Goal: Information Seeking & Learning: Learn about a topic

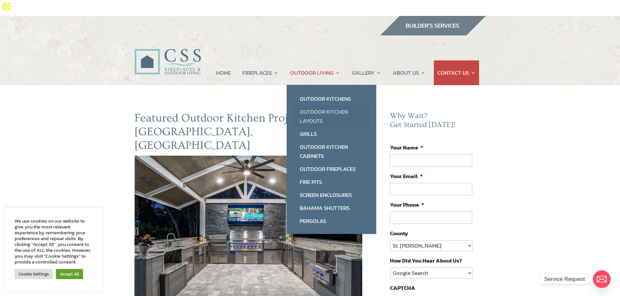
click at [328, 105] on link "Outdoor Kitchen Layouts" at bounding box center [331, 116] width 76 height 22
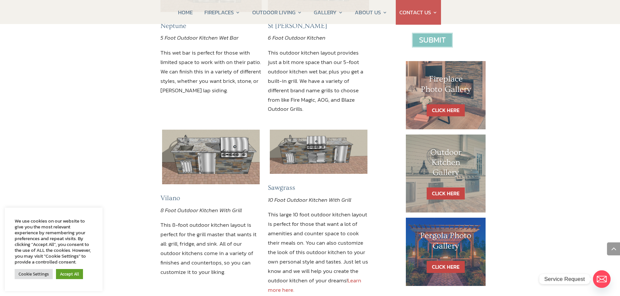
scroll to position [293, 0]
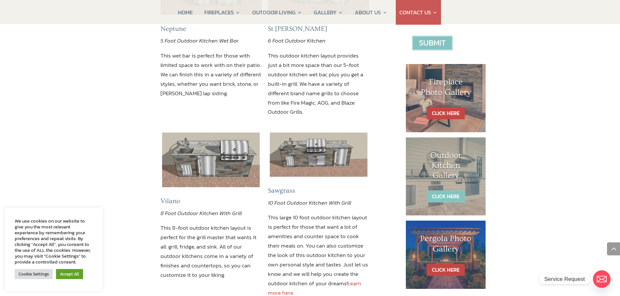
click at [446, 191] on link "CLICK HERE" at bounding box center [446, 197] width 38 height 12
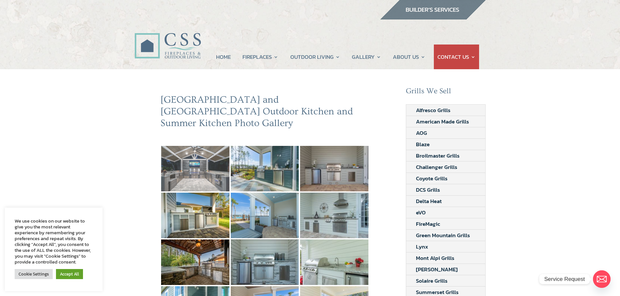
click at [209, 160] on img at bounding box center [195, 169] width 68 height 46
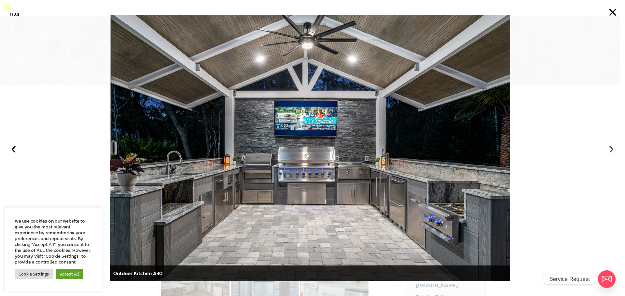
click at [611, 149] on button "›" at bounding box center [611, 148] width 14 height 14
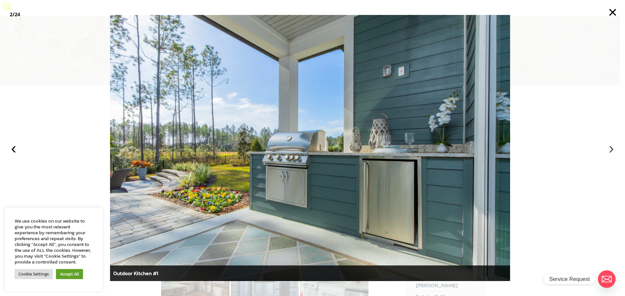
click at [611, 149] on button "›" at bounding box center [611, 148] width 14 height 14
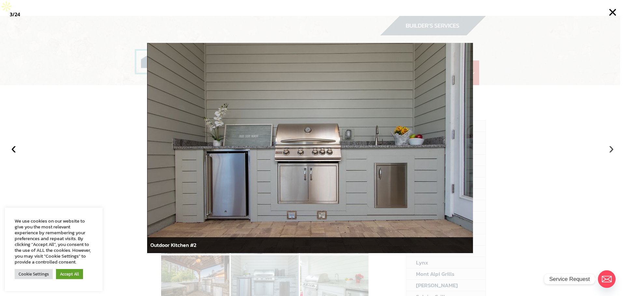
click at [611, 149] on button "›" at bounding box center [611, 148] width 14 height 14
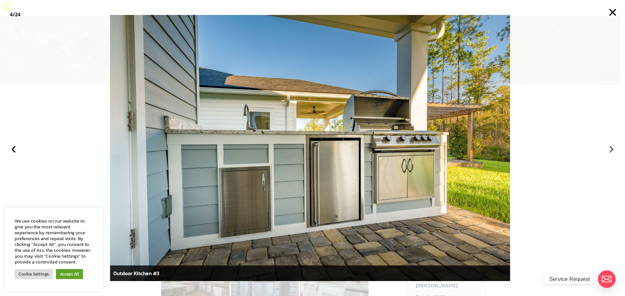
click at [611, 149] on button "›" at bounding box center [611, 148] width 14 height 14
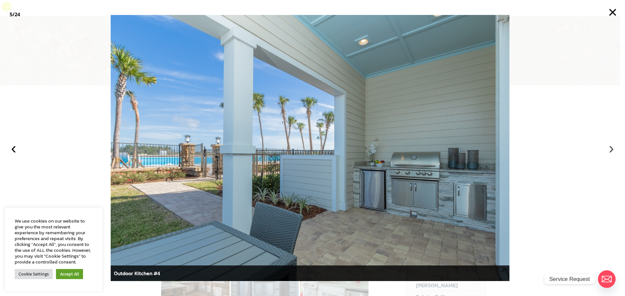
click at [611, 149] on button "›" at bounding box center [611, 148] width 14 height 14
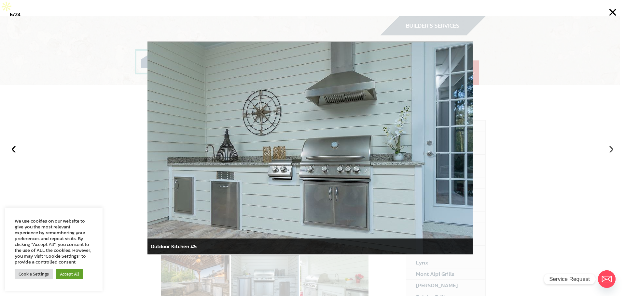
click at [611, 149] on button "›" at bounding box center [611, 148] width 14 height 14
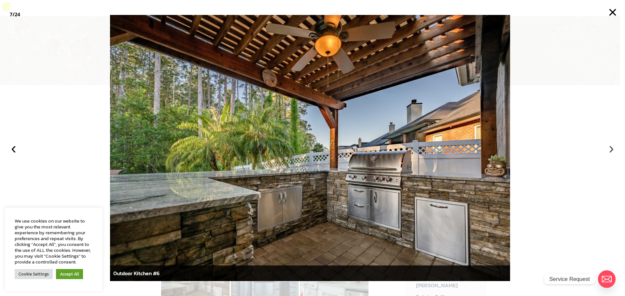
click at [611, 149] on button "›" at bounding box center [611, 148] width 14 height 14
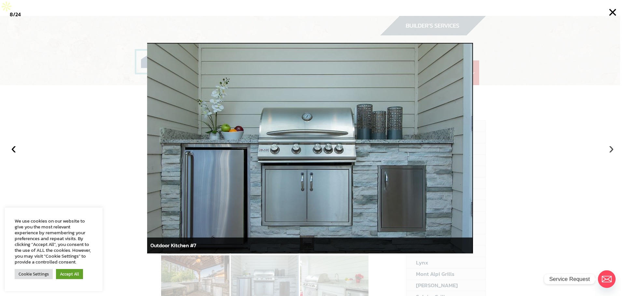
click at [611, 149] on button "›" at bounding box center [611, 148] width 14 height 14
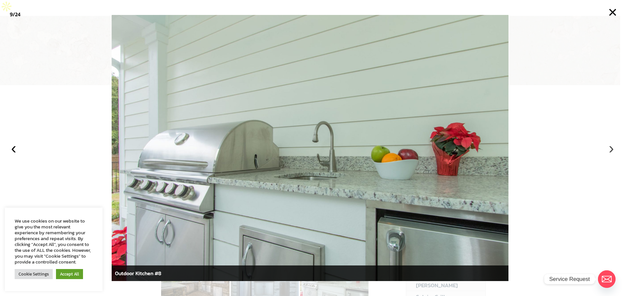
click at [611, 149] on button "›" at bounding box center [611, 148] width 14 height 14
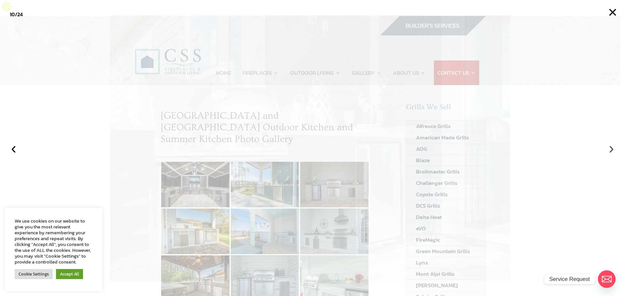
click at [611, 149] on button "›" at bounding box center [611, 148] width 14 height 14
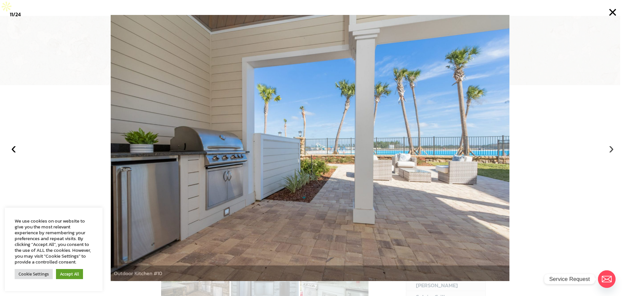
click at [611, 149] on button "›" at bounding box center [611, 148] width 14 height 14
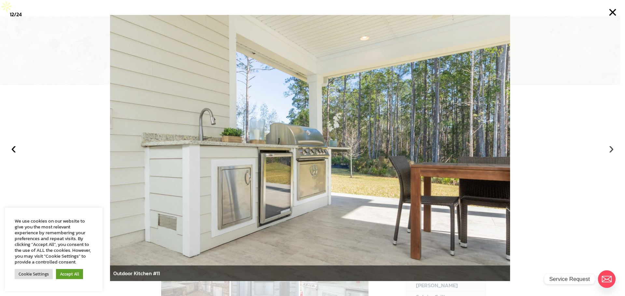
click at [611, 149] on button "›" at bounding box center [611, 148] width 14 height 14
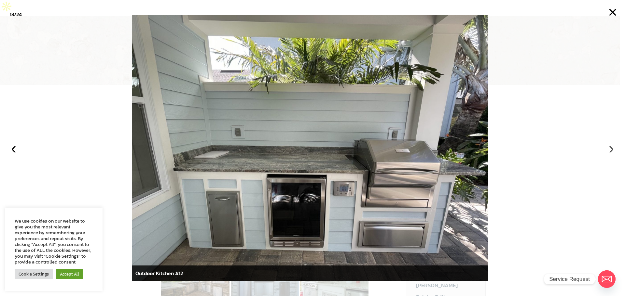
click at [611, 149] on button "›" at bounding box center [611, 148] width 14 height 14
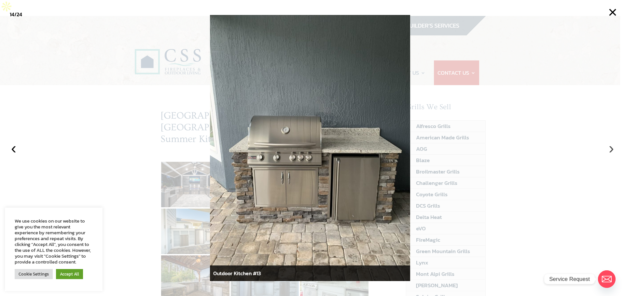
click at [611, 149] on button "›" at bounding box center [611, 148] width 14 height 14
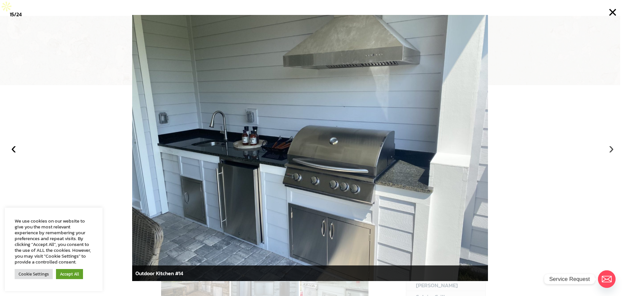
click at [611, 149] on button "›" at bounding box center [611, 148] width 14 height 14
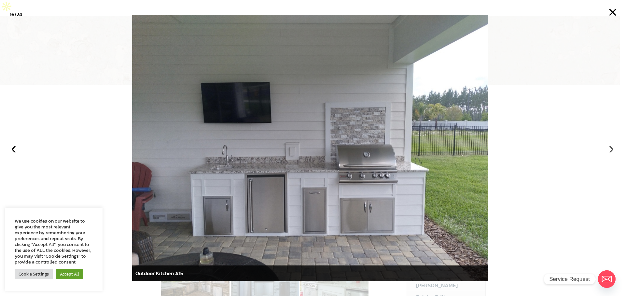
click at [611, 149] on button "›" at bounding box center [611, 148] width 14 height 14
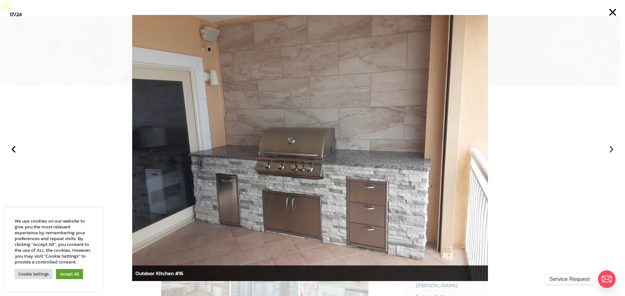
click at [611, 149] on button "›" at bounding box center [611, 148] width 14 height 14
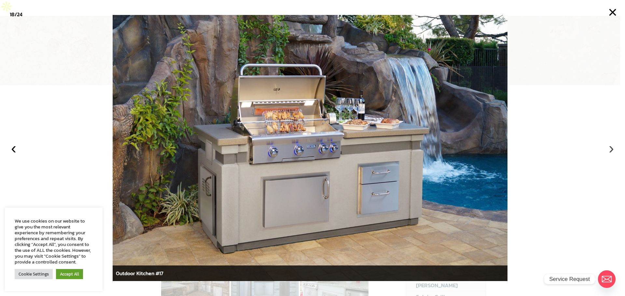
click at [611, 149] on button "›" at bounding box center [611, 148] width 14 height 14
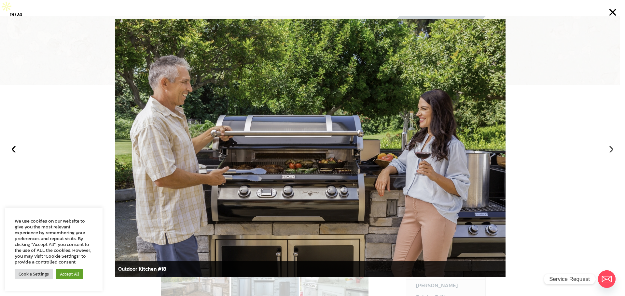
click at [611, 149] on button "›" at bounding box center [611, 148] width 14 height 14
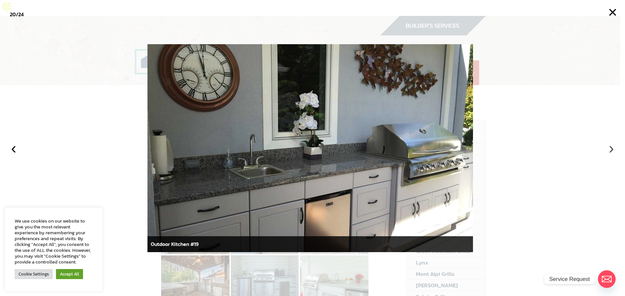
click at [611, 149] on button "›" at bounding box center [611, 148] width 14 height 14
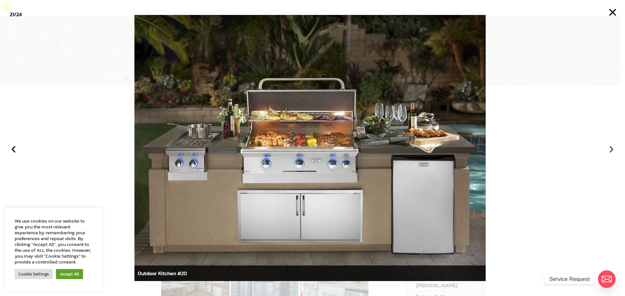
click at [611, 149] on button "›" at bounding box center [611, 148] width 14 height 14
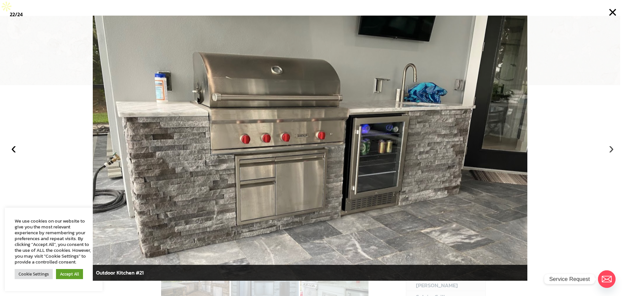
click at [611, 149] on button "›" at bounding box center [611, 148] width 14 height 14
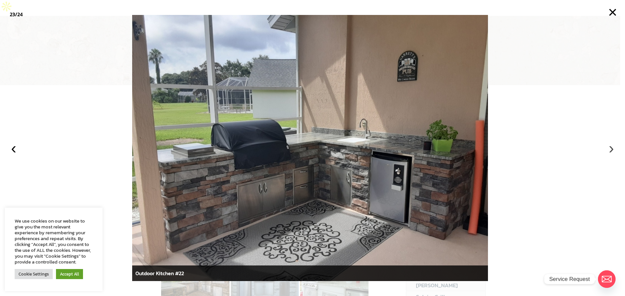
click at [611, 149] on button "›" at bounding box center [611, 148] width 14 height 14
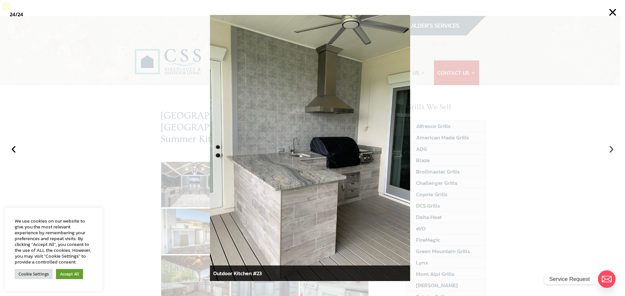
click at [611, 149] on button "›" at bounding box center [611, 148] width 14 height 14
